Goal: Transaction & Acquisition: Subscribe to service/newsletter

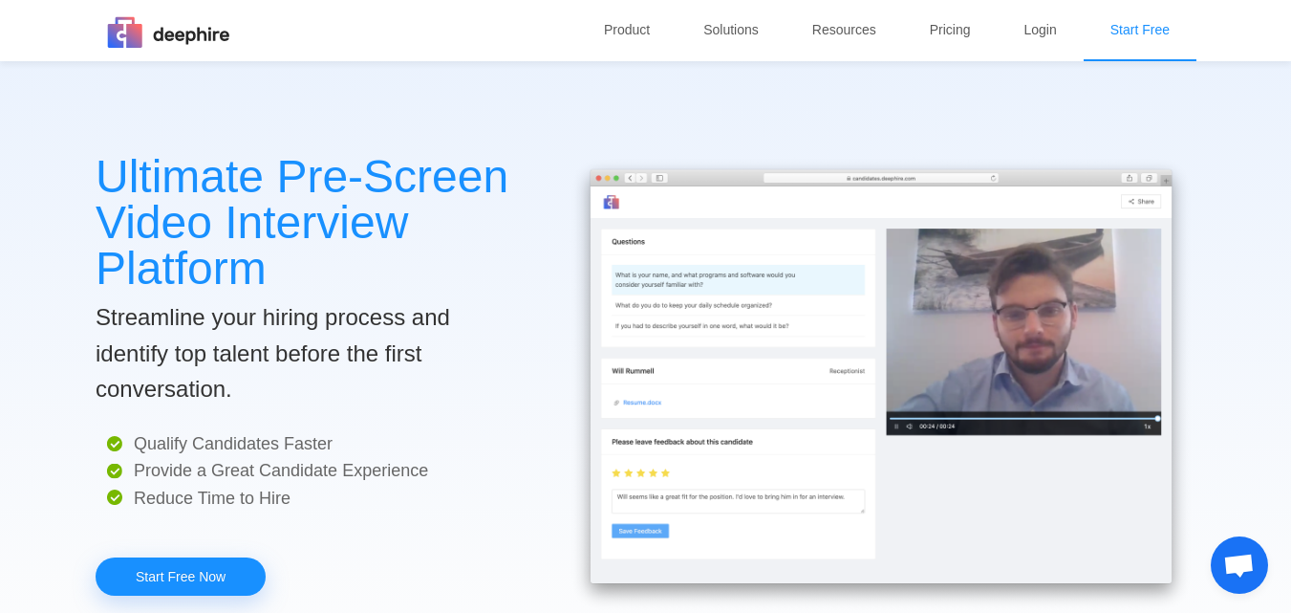
click at [1124, 23] on link "Start Free" at bounding box center [1139, 29] width 75 height 59
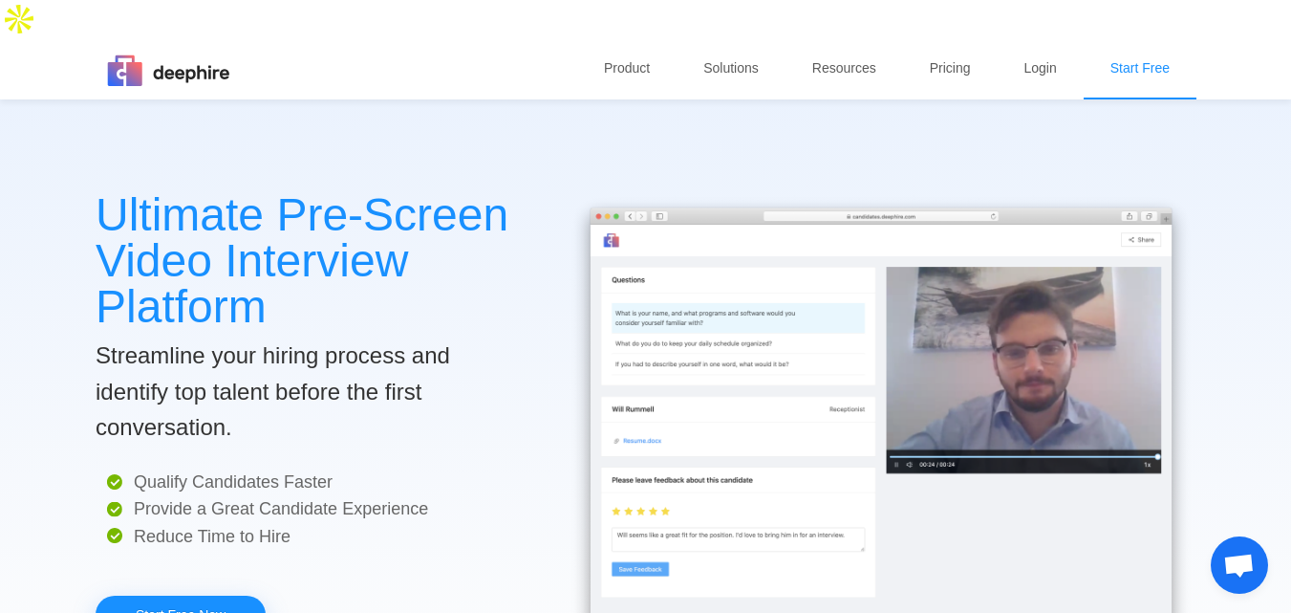
click at [1150, 38] on link "Start Free" at bounding box center [1139, 67] width 75 height 59
